Goal: Communication & Community: Participate in discussion

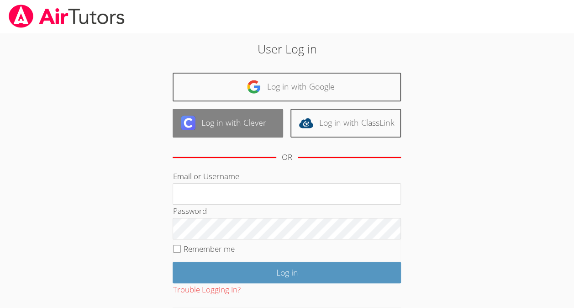
click at [258, 133] on link "Log in with Clever" at bounding box center [228, 123] width 111 height 29
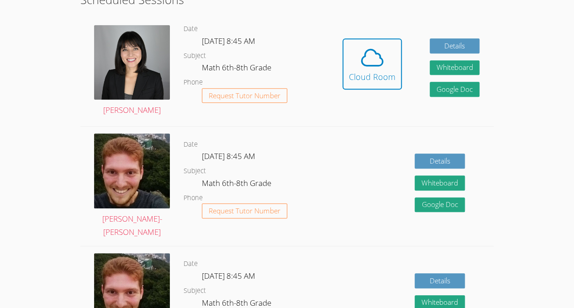
scroll to position [210, 0]
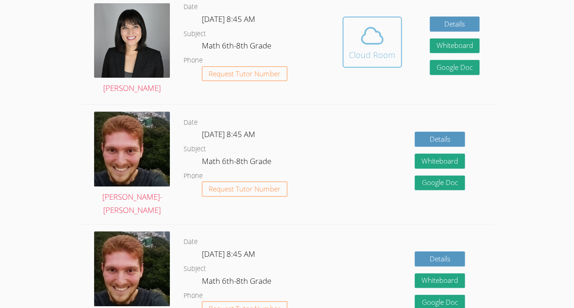
click at [365, 23] on icon at bounding box center [373, 36] width 26 height 26
click at [409, 23] on div "Hidden Cloud Room Details Whiteboard Hidden Google Doc" at bounding box center [411, 49] width 165 height 111
click at [385, 38] on span at bounding box center [372, 36] width 47 height 26
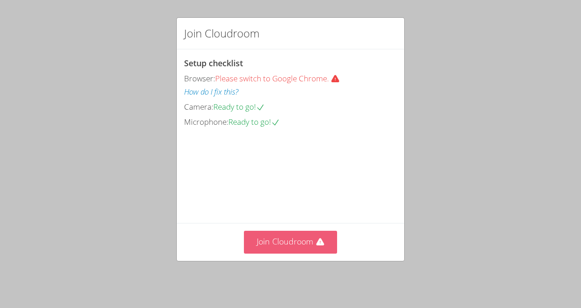
click at [287, 253] on button "Join Cloudroom" at bounding box center [291, 242] width 94 height 22
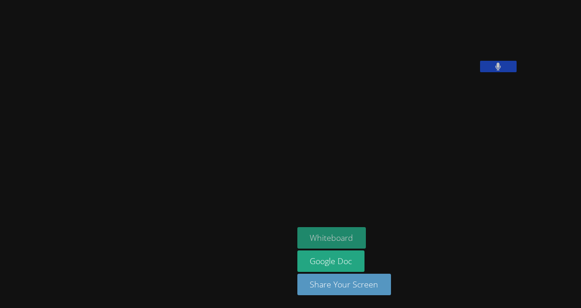
click at [297, 244] on button "Whiteboard" at bounding box center [331, 237] width 69 height 21
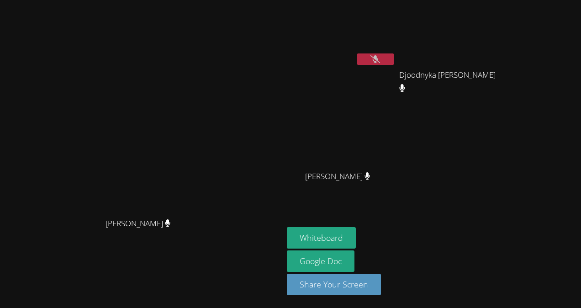
click at [394, 56] on button at bounding box center [375, 58] width 37 height 11
click at [512, 203] on aside "Melyssa Nunes Dos Santos Djoodnyka Dorvilus Djoodnyka Dorvilus Jean Theragene J…" at bounding box center [397, 154] width 228 height 308
click at [396, 53] on video at bounding box center [341, 34] width 109 height 61
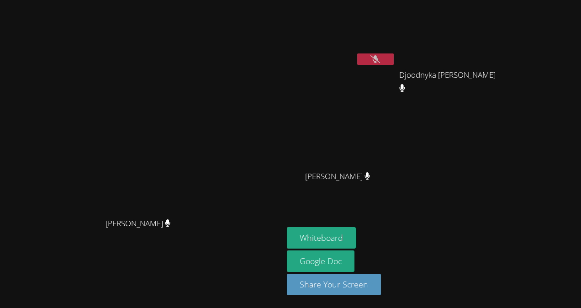
click at [396, 53] on video at bounding box center [341, 34] width 109 height 61
click at [380, 61] on icon at bounding box center [376, 59] width 10 height 8
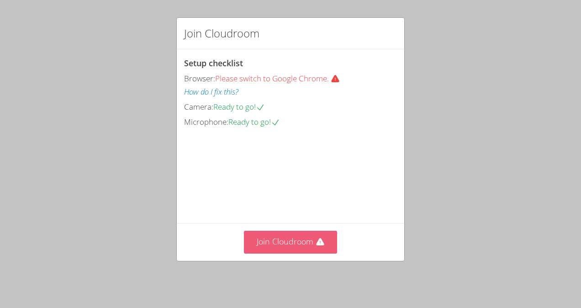
click at [305, 242] on button "Join Cloudroom" at bounding box center [291, 242] width 94 height 22
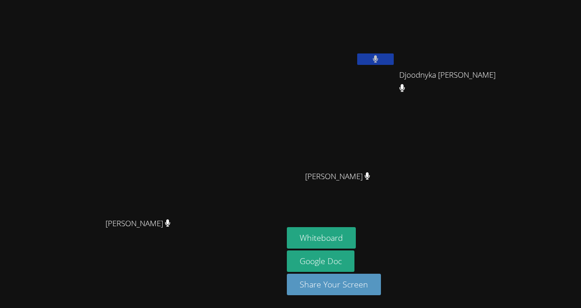
click at [425, 100] on div "Djoodnyka [PERSON_NAME]" at bounding box center [453, 83] width 109 height 37
